Goal: Information Seeking & Learning: Learn about a topic

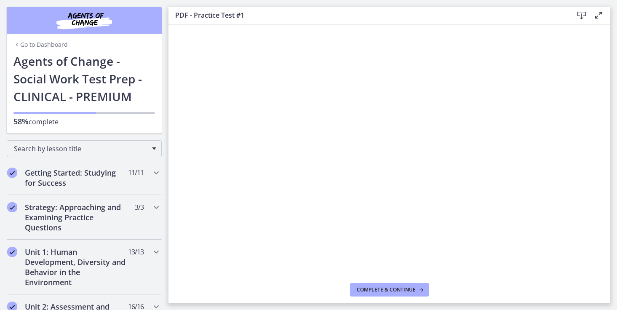
scroll to position [407, 0]
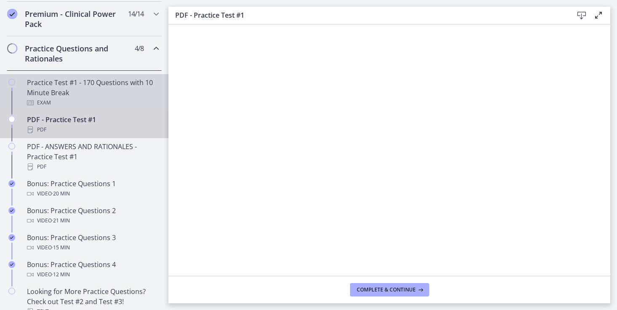
click at [127, 108] on div "Exam" at bounding box center [92, 103] width 131 height 10
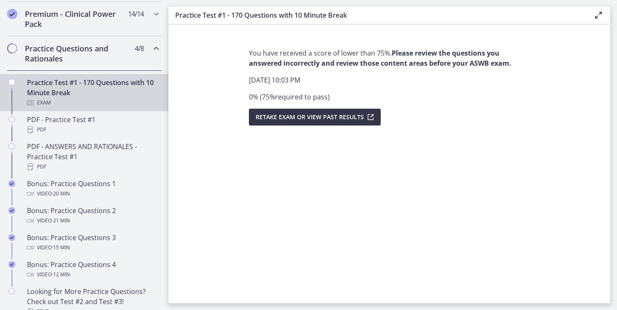
click at [320, 121] on span "Retake Exam OR View Past Results" at bounding box center [310, 117] width 108 height 10
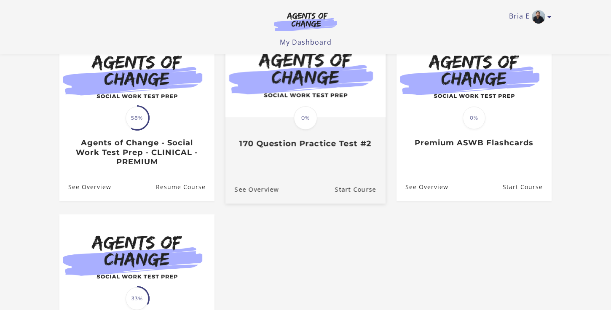
scroll to position [92, 0]
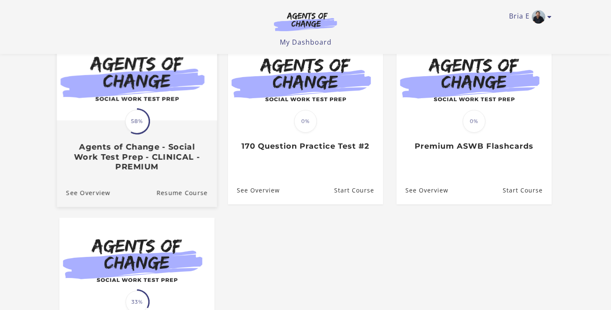
click at [183, 153] on h3 "Agents of Change - Social Work Test Prep - CLINICAL - PREMIUM" at bounding box center [137, 156] width 142 height 29
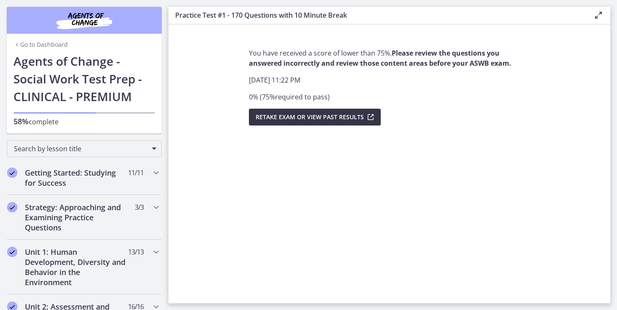
click at [268, 120] on span "Retake Exam OR View Past Results" at bounding box center [310, 117] width 108 height 10
